Goal: Navigation & Orientation: Find specific page/section

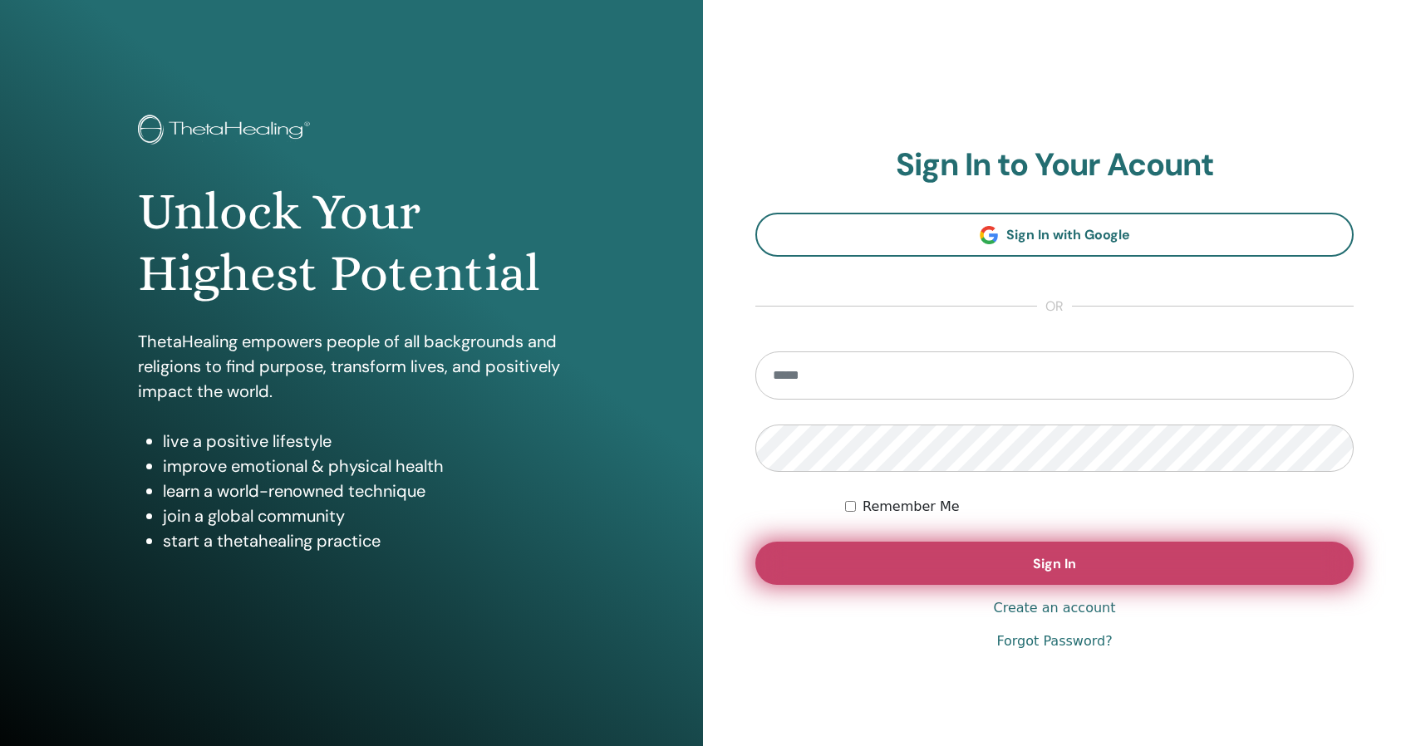
type input "**********"
click at [1028, 558] on button "Sign In" at bounding box center [1054, 563] width 598 height 43
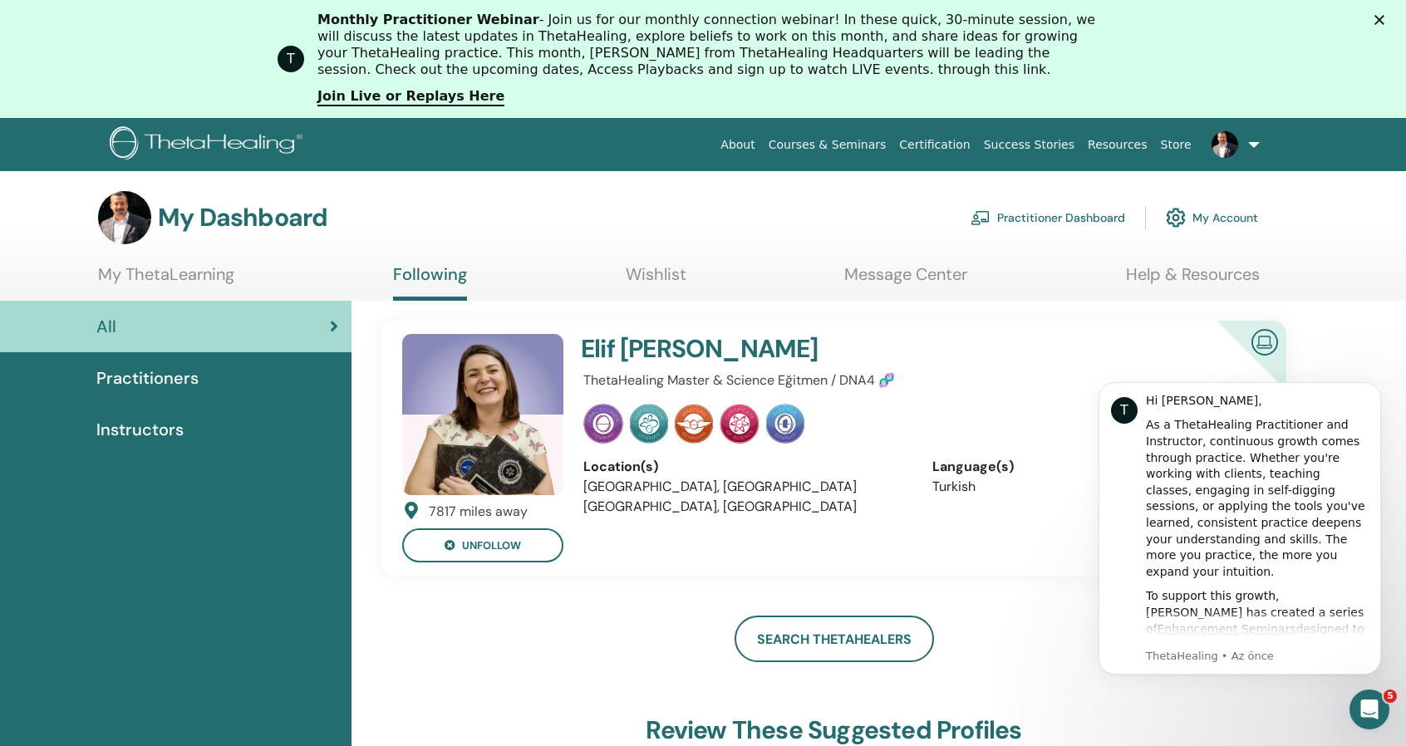
click at [224, 373] on div "Practitioners" at bounding box center [175, 378] width 325 height 25
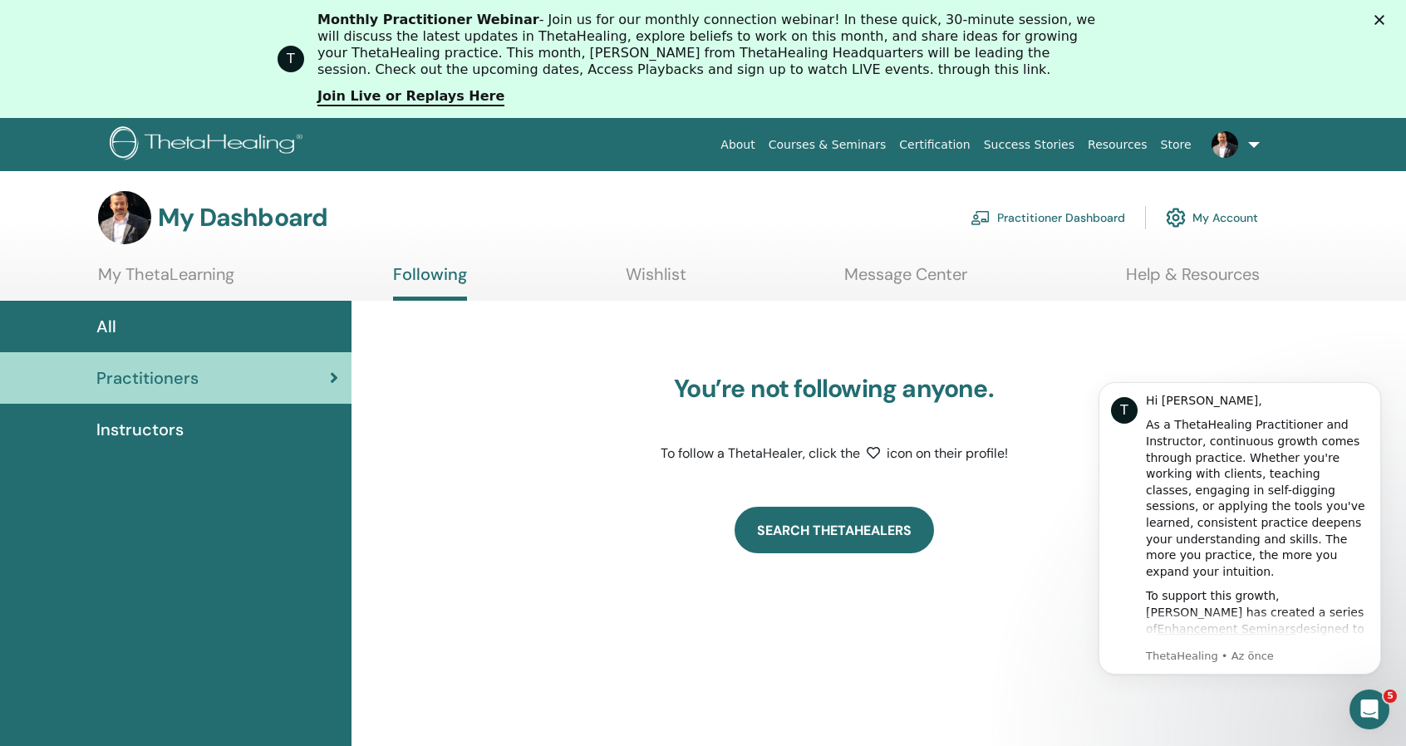
click at [788, 524] on link "Search ThetaHealers" at bounding box center [833, 530] width 199 height 47
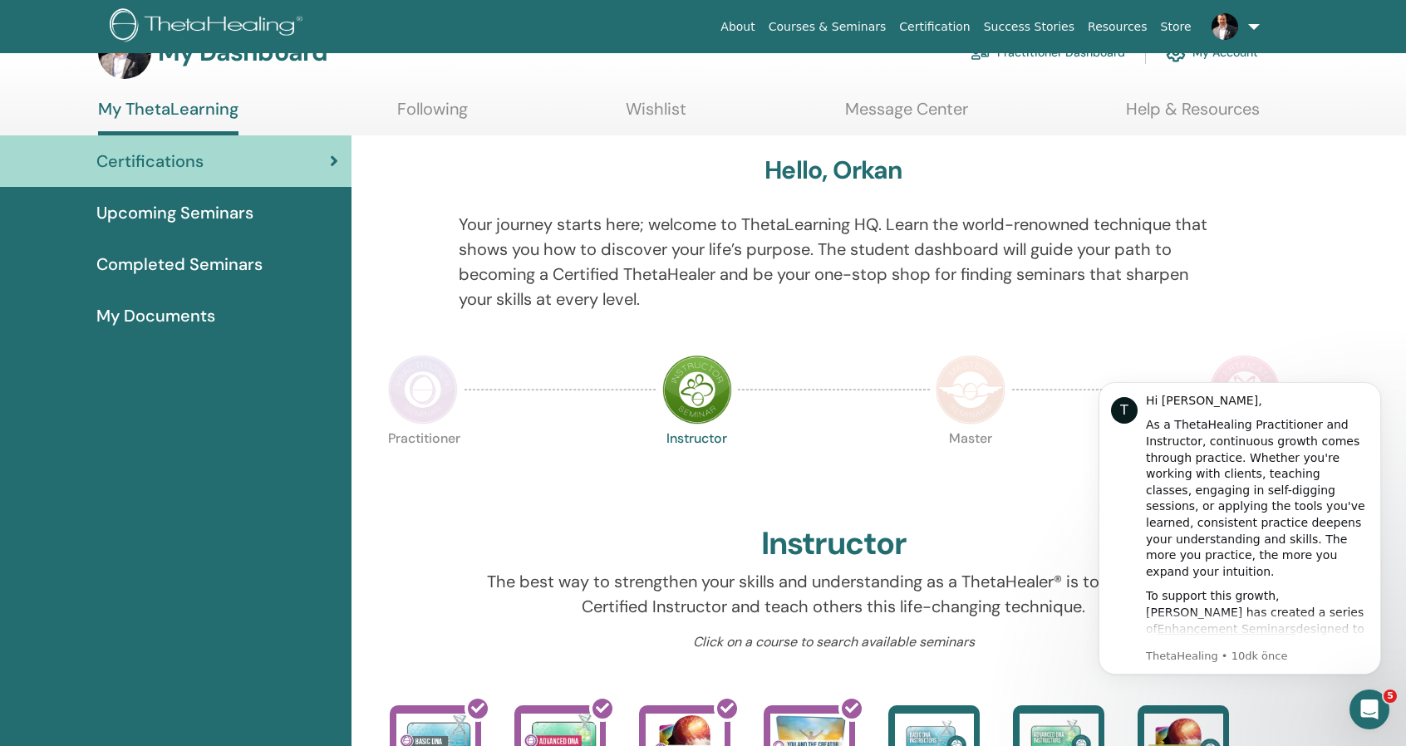
scroll to position [46, 0]
click at [420, 393] on img at bounding box center [423, 391] width 70 height 70
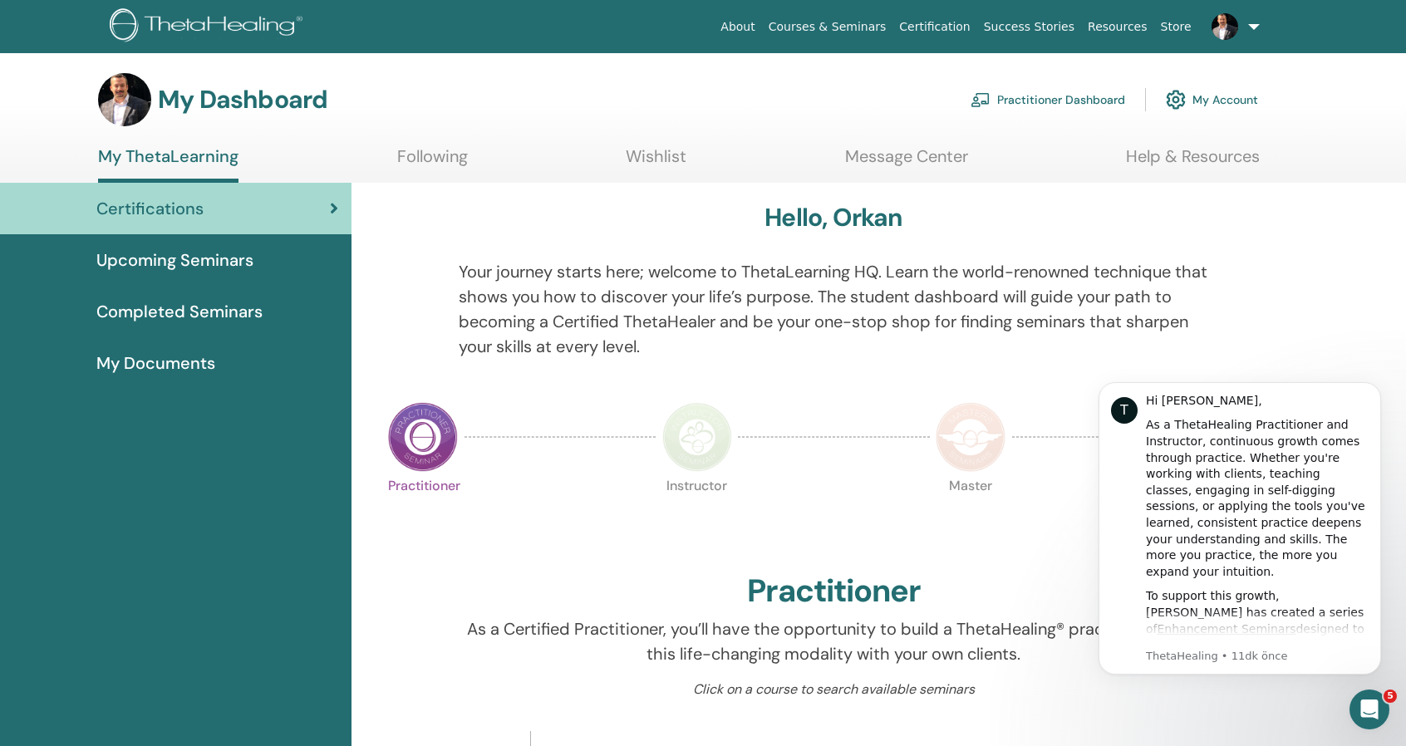
click at [238, 308] on span "Completed Seminars" at bounding box center [179, 311] width 166 height 25
click at [229, 309] on span "Completed Seminars" at bounding box center [179, 311] width 166 height 25
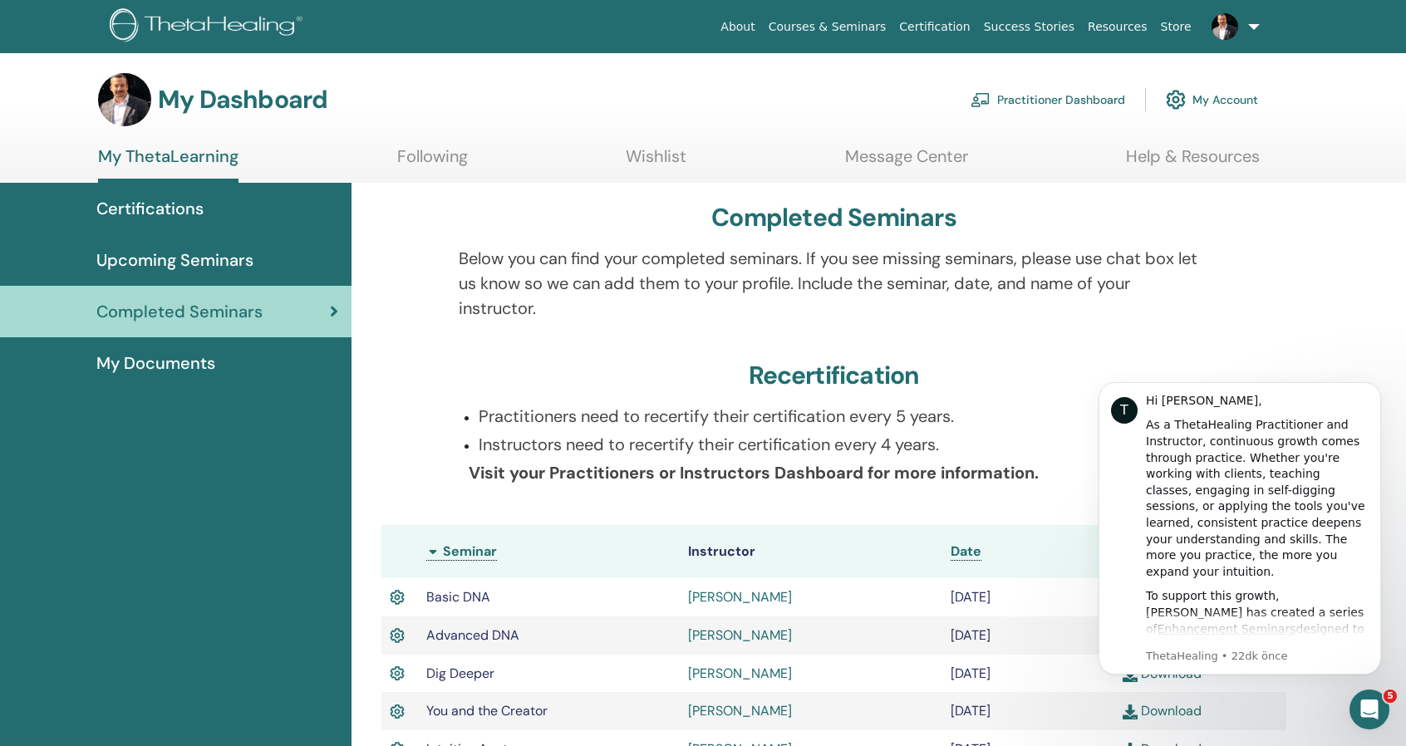
scroll to position [27, 0]
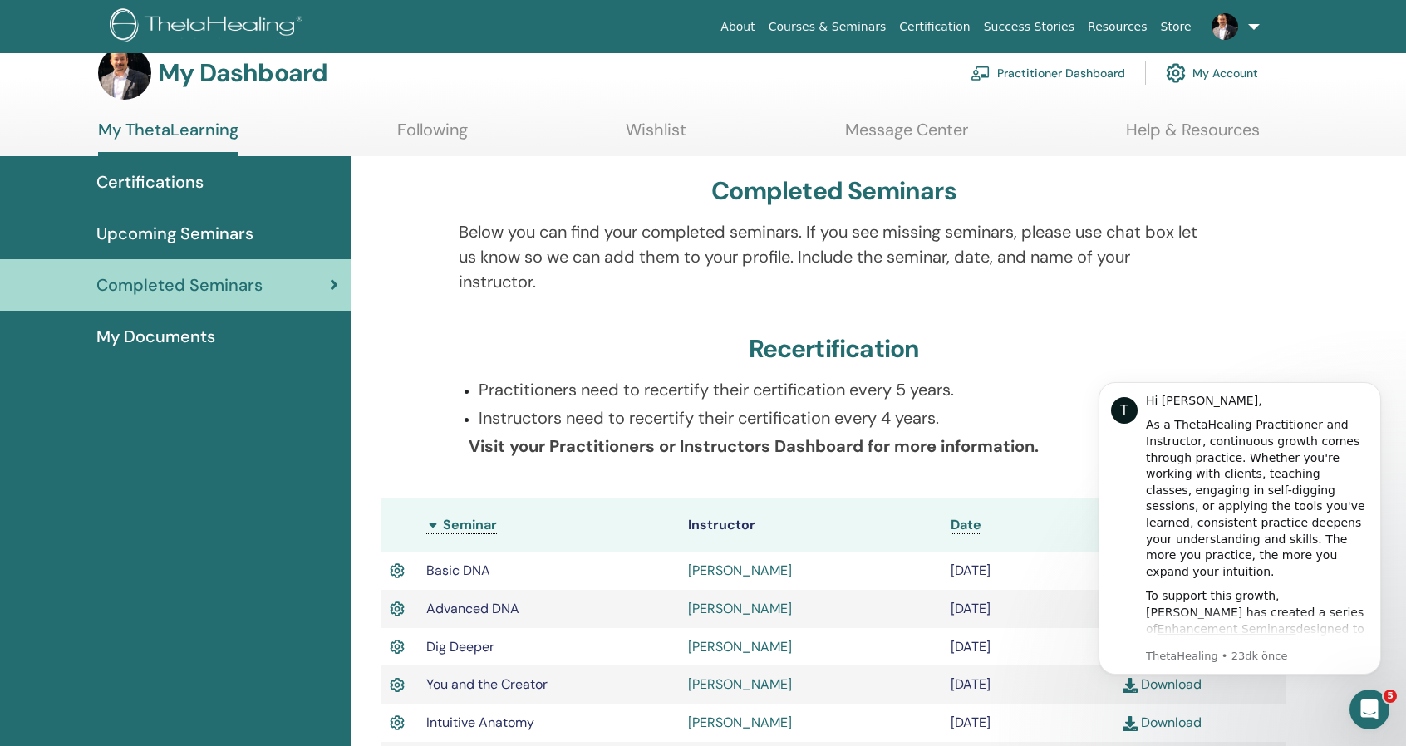
click at [246, 335] on div "My Documents" at bounding box center [175, 336] width 325 height 25
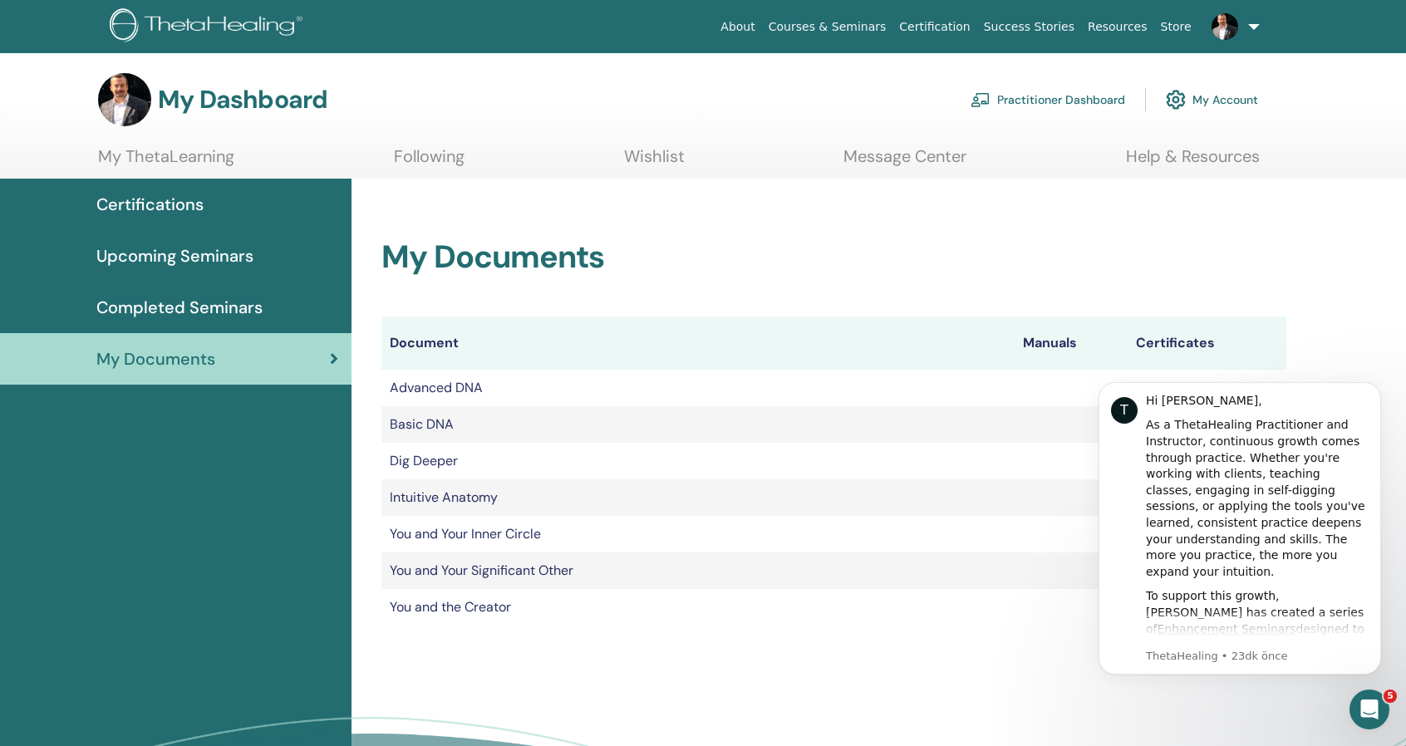
click at [1236, 34] on link at bounding box center [1232, 26] width 68 height 53
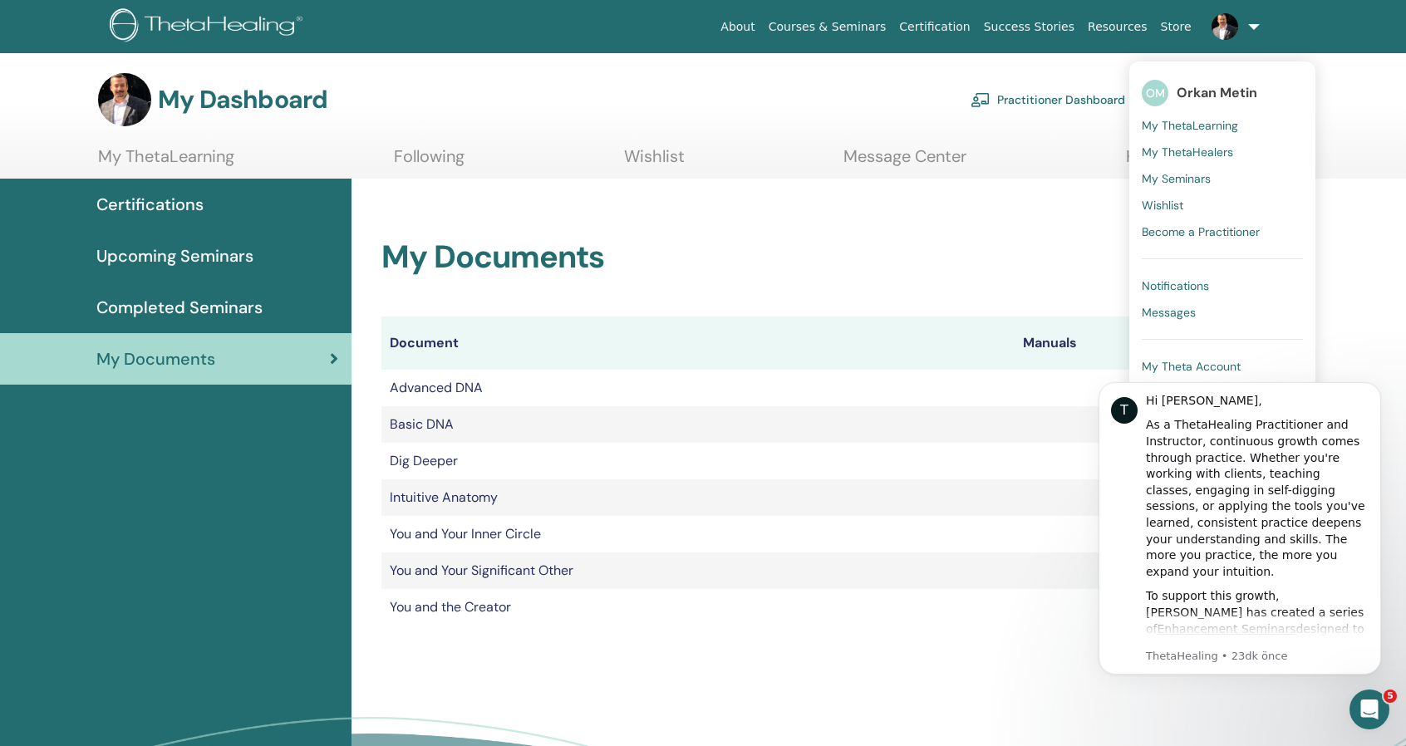
click at [1236, 34] on link at bounding box center [1232, 26] width 68 height 53
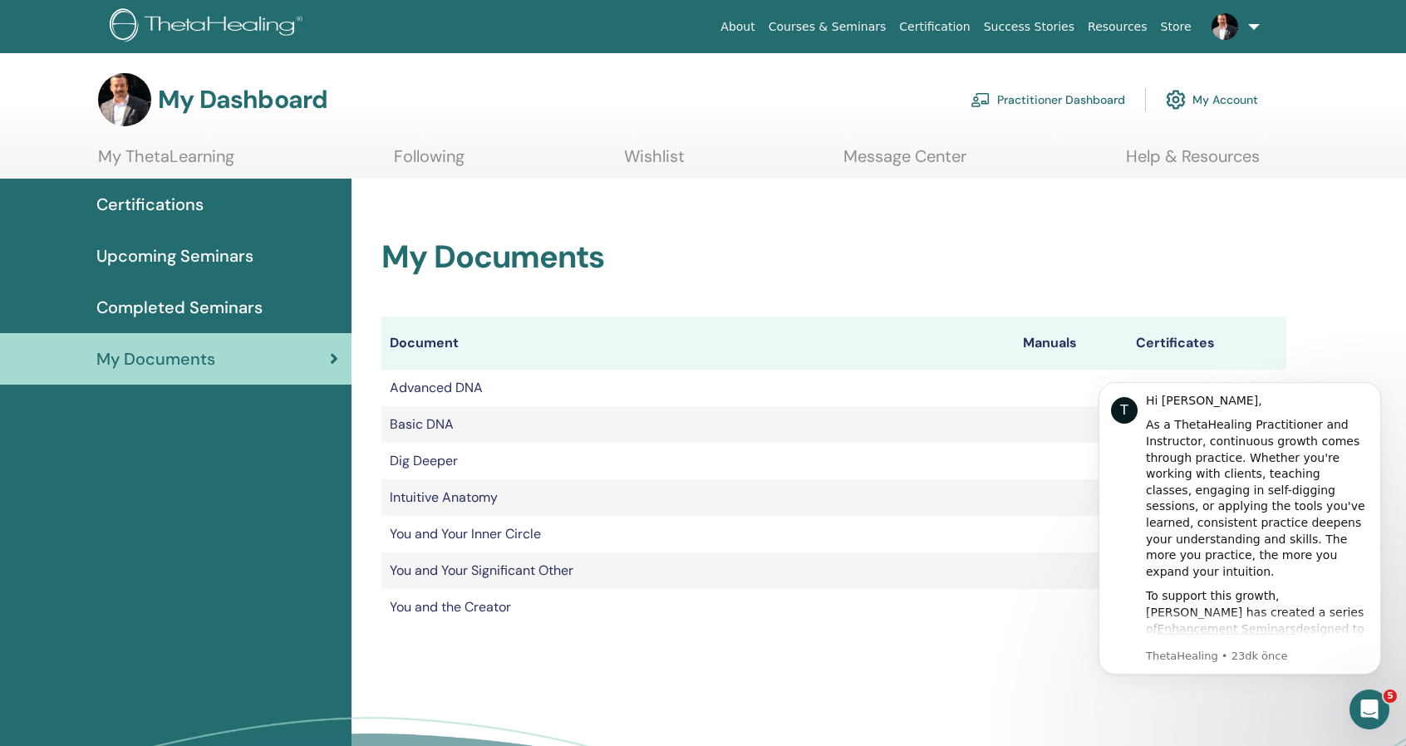
click at [1258, 28] on link at bounding box center [1232, 26] width 68 height 53
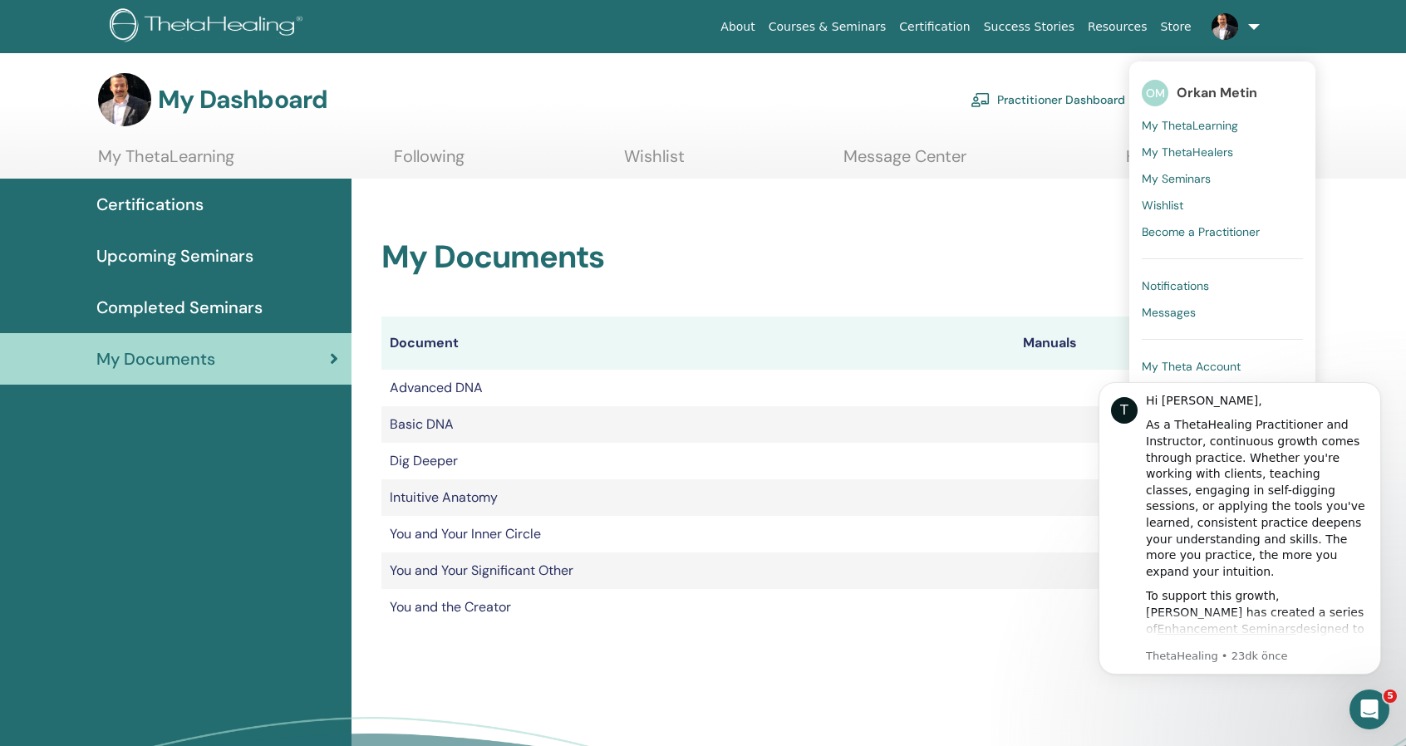
click at [1214, 147] on span "My ThetaHealers" at bounding box center [1186, 152] width 91 height 15
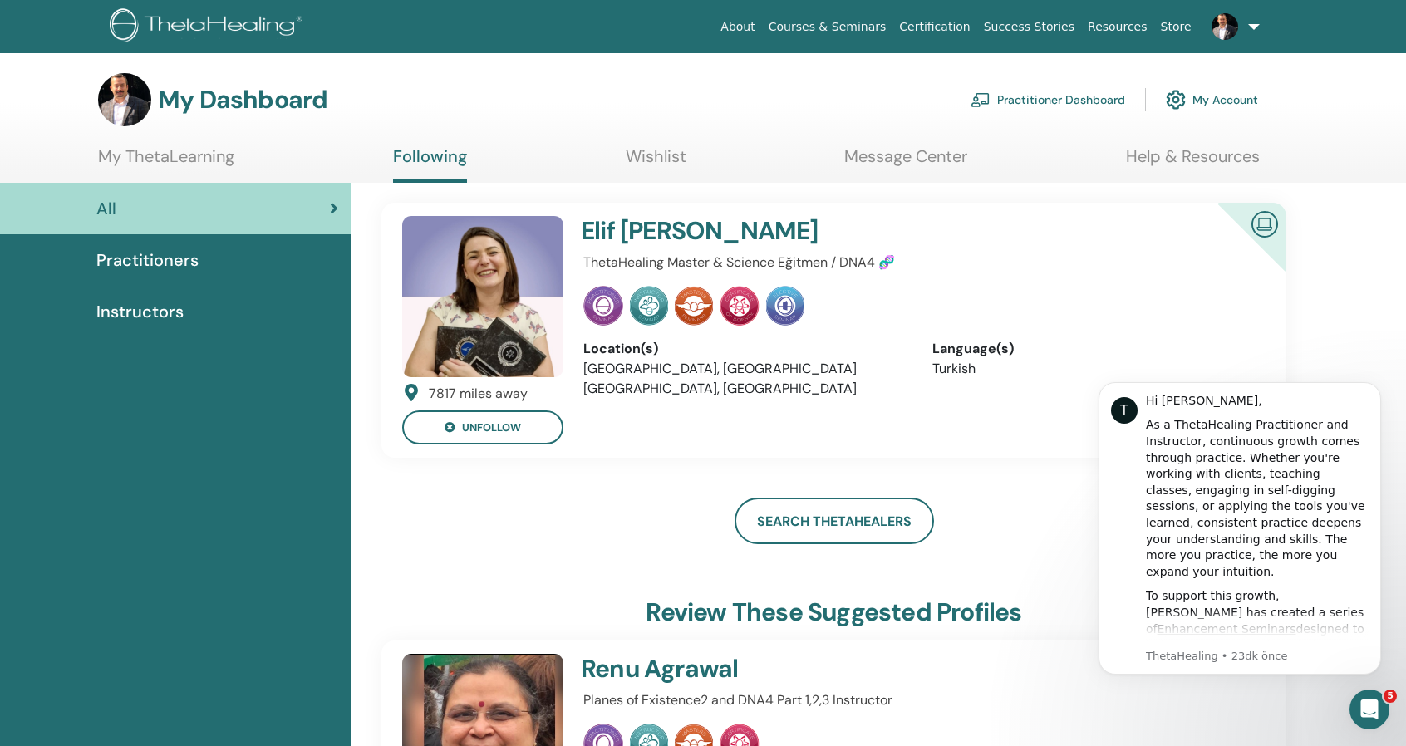
click at [198, 258] on div "Practitioners" at bounding box center [175, 260] width 325 height 25
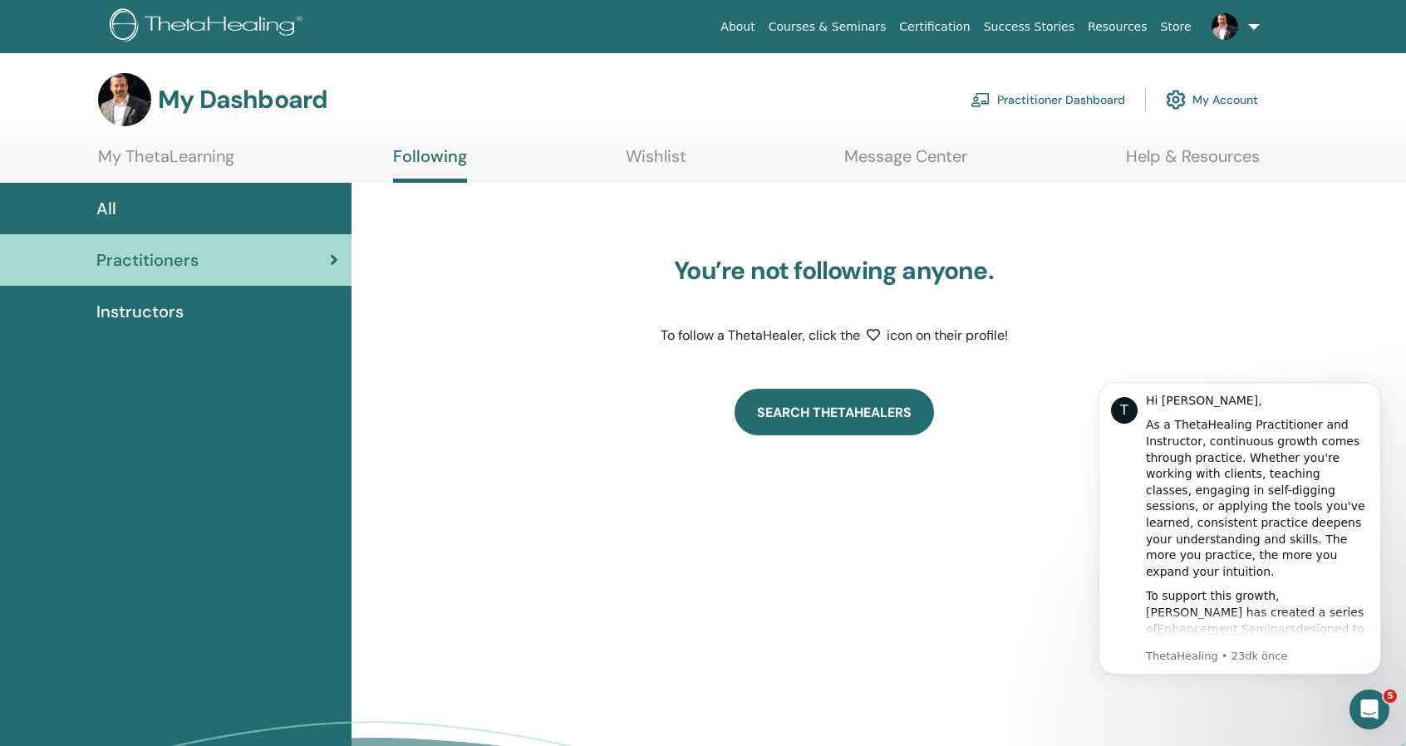
click at [834, 411] on link "Search ThetaHealers" at bounding box center [833, 412] width 199 height 47
